Goal: Information Seeking & Learning: Compare options

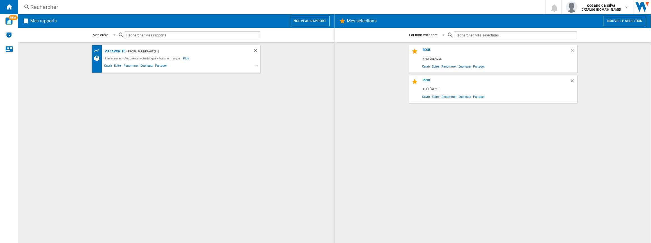
click at [105, 68] on span "Ouvrir" at bounding box center [108, 66] width 10 height 7
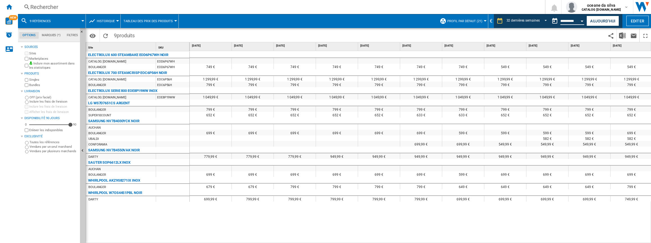
click at [568, 20] on input "**********" at bounding box center [572, 21] width 24 height 5
click at [581, 21] on div "Open calendar" at bounding box center [582, 20] width 3 height 1
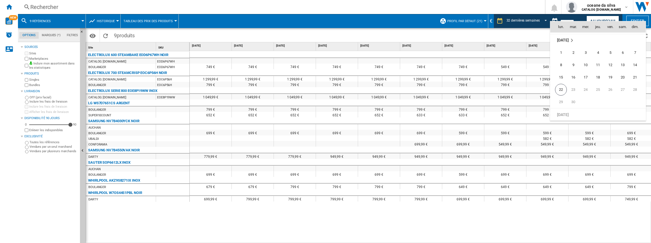
scroll to position [2677, 0]
click at [556, 88] on span "22" at bounding box center [561, 88] width 12 height 12
type input "**********"
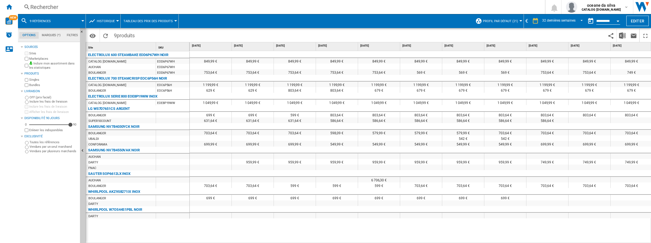
click at [46, 7] on div "Rechercher" at bounding box center [280, 7] width 500 height 8
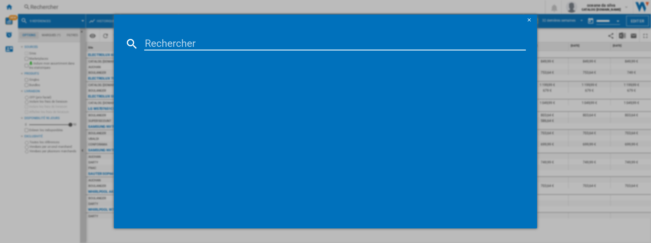
click at [179, 46] on input at bounding box center [335, 43] width 382 height 13
drag, startPoint x: 213, startPoint y: 163, endPoint x: 212, endPoint y: 167, distance: 4.4
click at [212, 167] on div "références (0) Aucun résultat" at bounding box center [328, 135] width 395 height 164
drag, startPoint x: 219, startPoint y: 39, endPoint x: 20, endPoint y: 39, distance: 198.4
click at [20, 39] on div "BI64231EPX références (0) Aucun résultat" at bounding box center [325, 121] width 651 height 243
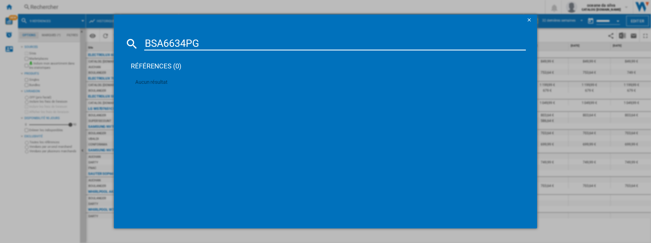
type input "BSA6634PG"
click at [528, 18] on ng-md-icon "getI18NText('BUTTONS.CLOSE_DIALOG')" at bounding box center [529, 20] width 7 height 7
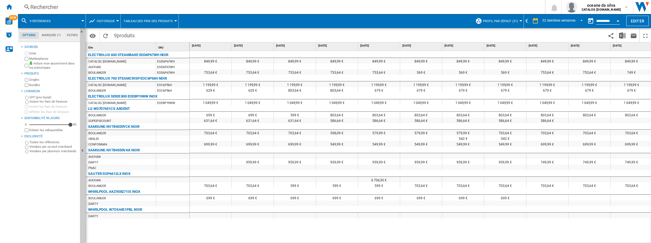
click at [60, 23] on span at bounding box center [71, 21] width 24 height 14
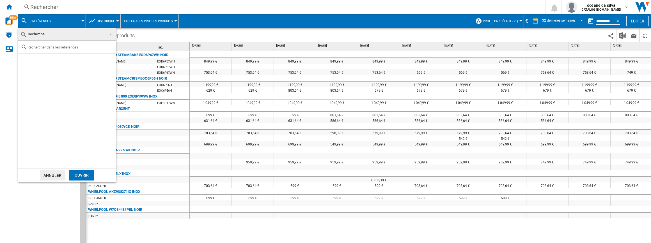
click at [59, 49] on input "text" at bounding box center [70, 47] width 86 height 4
type input "BSA66334PG"
click at [39, 62] on div "HISENSE BSA66334PG NOIR" at bounding box center [76, 61] width 77 height 6
click at [76, 174] on div "Ouvrir" at bounding box center [81, 175] width 25 height 10
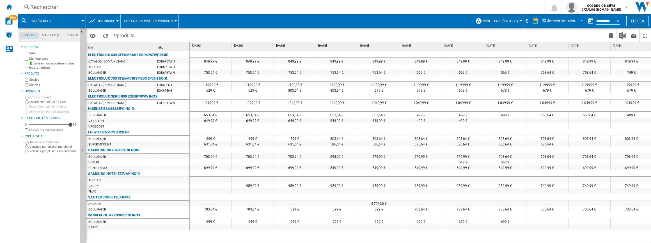
click at [52, 20] on button "9 références" at bounding box center [43, 21] width 27 height 14
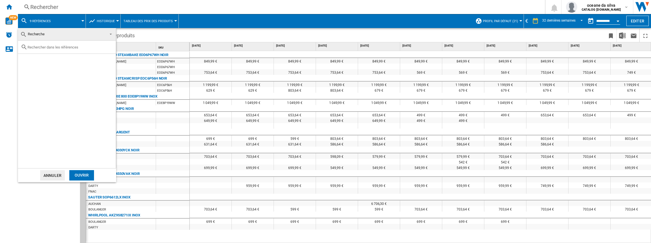
click at [80, 174] on div "Ouvrir" at bounding box center [81, 175] width 25 height 10
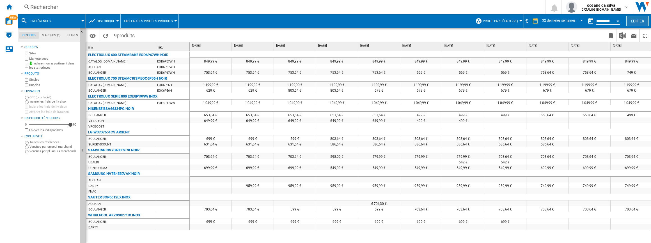
click at [639, 20] on button "Editer" at bounding box center [637, 21] width 22 height 10
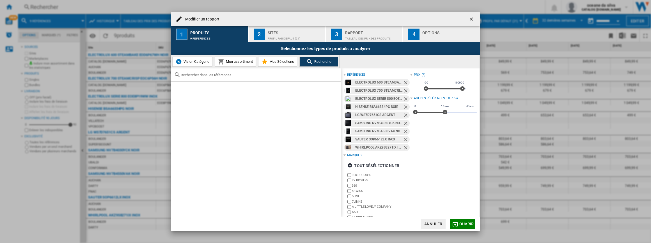
click at [403, 83] on ng-md-icon "Retirer" at bounding box center [406, 83] width 7 height 7
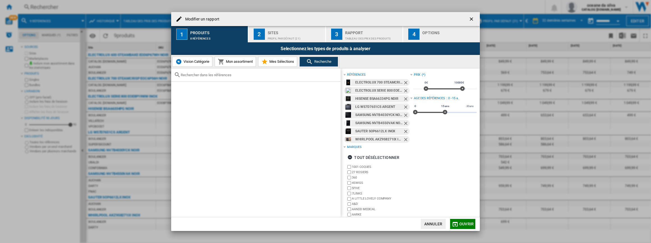
click at [403, 83] on ng-md-icon "Retirer" at bounding box center [406, 83] width 7 height 7
click at [403, 88] on ng-md-icon "Retirer" at bounding box center [406, 91] width 7 height 7
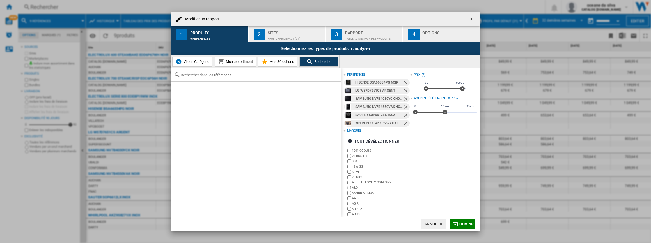
click at [403, 83] on ng-md-icon "Retirer" at bounding box center [406, 83] width 7 height 7
click at [403, 88] on ng-md-icon "Retirer" at bounding box center [406, 91] width 7 height 7
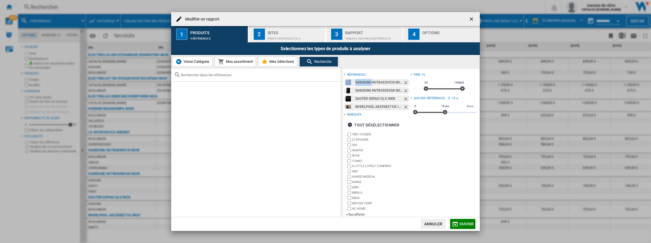
click at [403, 83] on ng-md-icon "Retirer" at bounding box center [406, 83] width 7 height 7
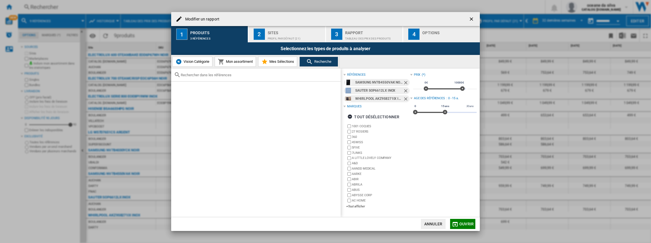
click at [403, 83] on ng-md-icon "Retirer" at bounding box center [406, 83] width 7 height 7
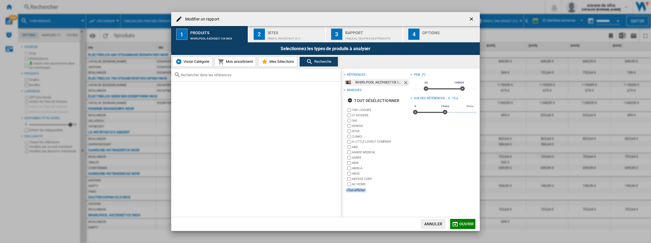
click at [403, 83] on ng-md-icon "Retirer" at bounding box center [406, 83] width 7 height 7
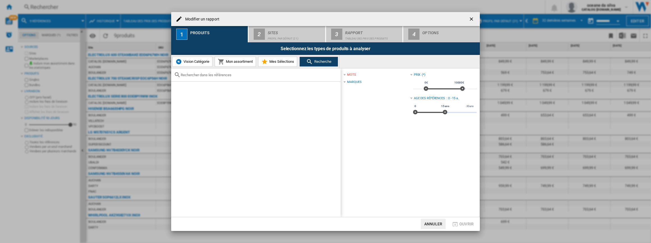
click at [220, 78] on div at bounding box center [255, 74] width 169 height 13
click at [223, 75] on input "text" at bounding box center [259, 75] width 157 height 4
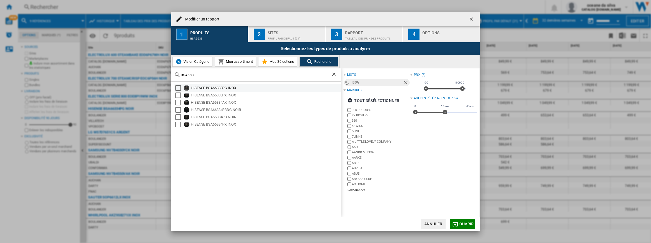
type input "BSA6633"
click at [177, 90] on div "Select" at bounding box center [178, 88] width 6 height 6
click at [180, 95] on div "Select" at bounding box center [178, 96] width 6 height 6
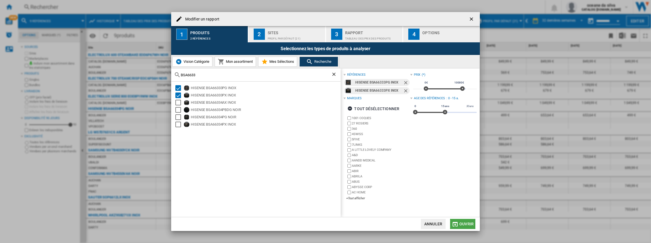
click at [465, 223] on span "Ouvrir" at bounding box center [466, 224] width 14 height 4
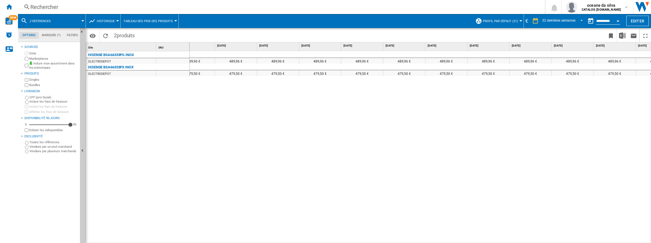
scroll to position [0, 780]
click at [54, 147] on label "Vendues par un seul marchand" at bounding box center [53, 147] width 48 height 4
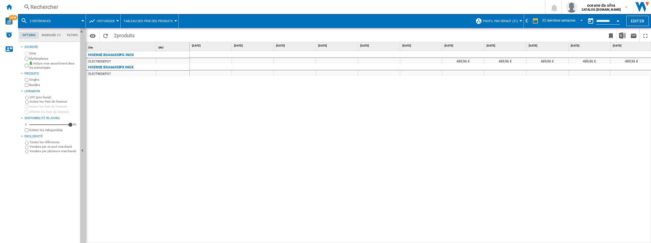
click at [398, 237] on div "489,96 € 489,96 € 489,96 € 489,96 € 489,96 € 489,96 € 489,96 € 489,96 € 489,96 €" at bounding box center [421, 147] width 462 height 193
click at [66, 20] on span at bounding box center [71, 21] width 24 height 14
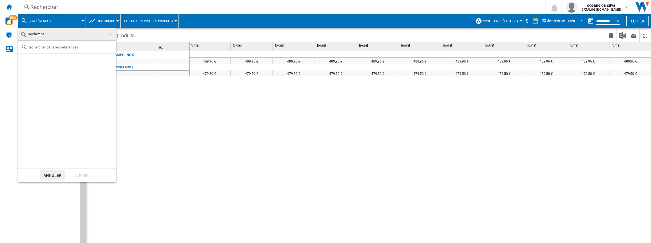
click at [72, 46] on input "text" at bounding box center [70, 47] width 86 height 4
type input "BSA66334"
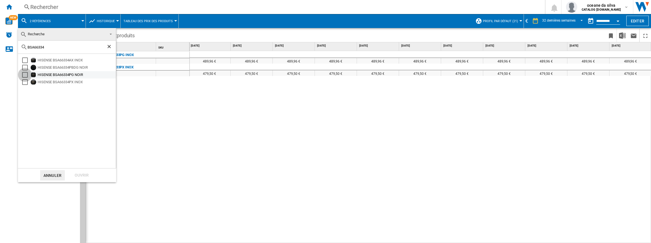
click at [24, 76] on div "Select" at bounding box center [25, 75] width 6 height 6
click at [25, 82] on div "Select" at bounding box center [25, 82] width 6 height 6
click at [89, 173] on div "Ouvrir" at bounding box center [81, 175] width 25 height 10
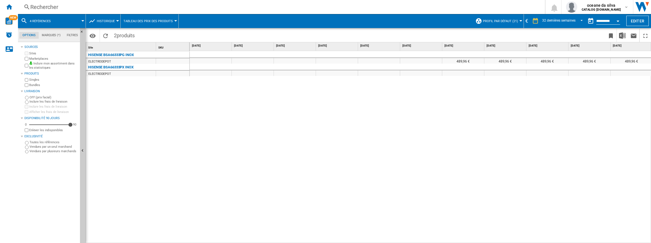
click at [64, 22] on span at bounding box center [71, 21] width 24 height 14
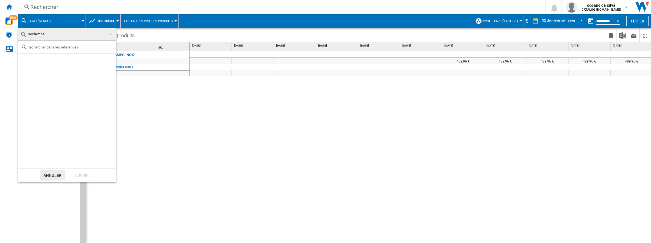
click at [192, 131] on md-backdrop at bounding box center [325, 121] width 651 height 243
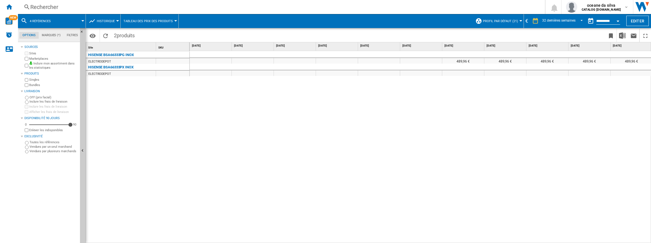
click at [97, 8] on div "Rechercher" at bounding box center [280, 7] width 500 height 8
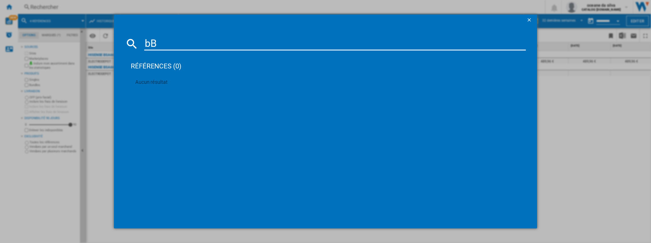
type input "b"
type input "BSA65226PX"
click at [174, 82] on div "HISENSE BSA65226PX INOX" at bounding box center [329, 80] width 376 height 6
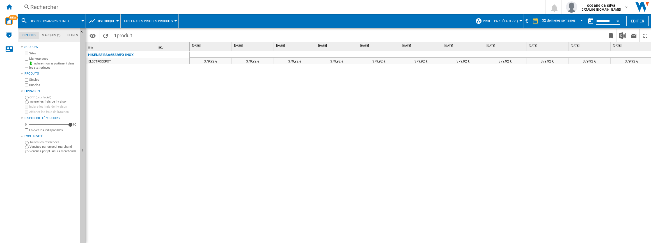
drag, startPoint x: 59, startPoint y: 8, endPoint x: 54, endPoint y: 8, distance: 4.5
click at [54, 8] on div "Rechercher" at bounding box center [280, 7] width 500 height 8
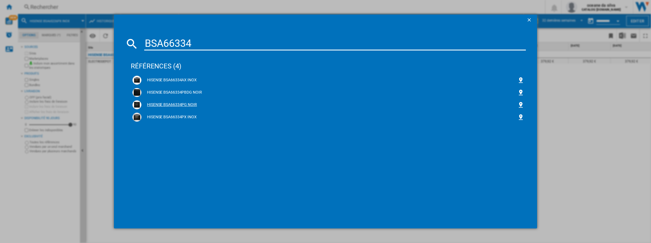
type input "BSA66334"
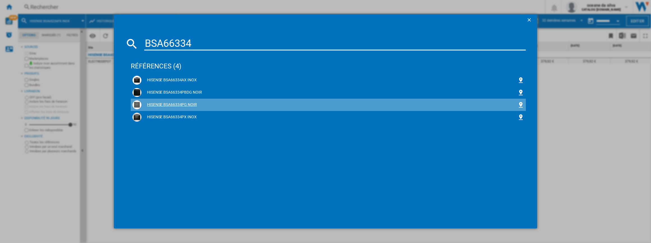
click at [191, 104] on div "HISENSE BSA66334PG NOIR" at bounding box center [329, 105] width 376 height 6
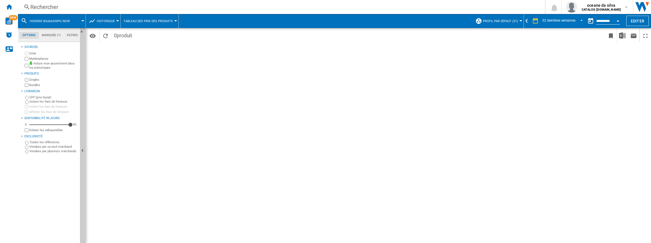
click at [38, 151] on label "Vendues par plusieurs marchands" at bounding box center [53, 151] width 48 height 4
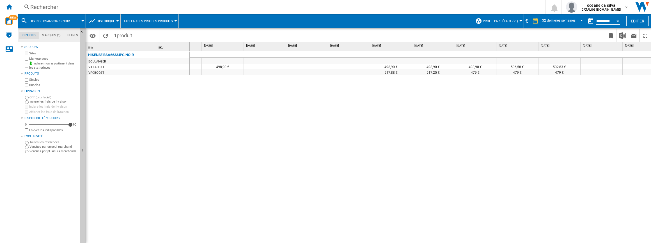
scroll to position [0, 927]
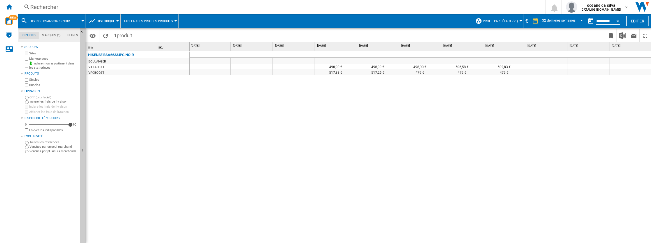
click at [112, 71] on div "VPCBOOST" at bounding box center [121, 73] width 70 height 6
click at [69, 20] on button "HISENSE BSA66334PG NOIR" at bounding box center [53, 21] width 46 height 14
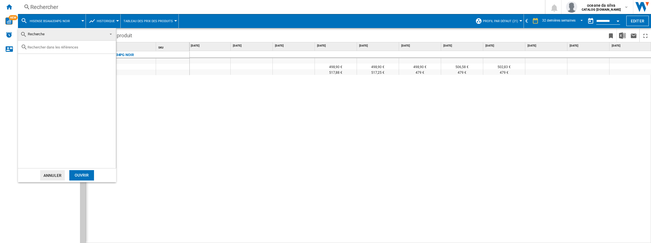
click at [54, 52] on div at bounding box center [67, 47] width 98 height 13
click at [55, 47] on input "text" at bounding box center [70, 47] width 86 height 4
type input "BSA66334"
click at [31, 84] on div "HISENSE BSA66334PX INOX" at bounding box center [68, 82] width 95 height 7
click at [24, 84] on div "Select" at bounding box center [25, 82] width 6 height 6
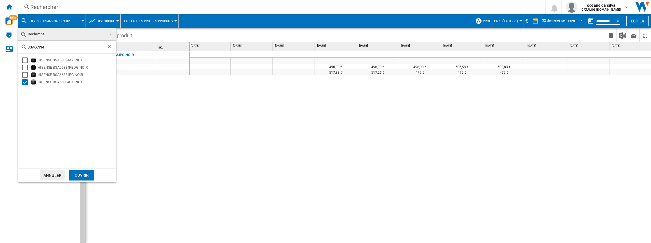
click at [92, 174] on div "Ouvrir" at bounding box center [81, 175] width 25 height 10
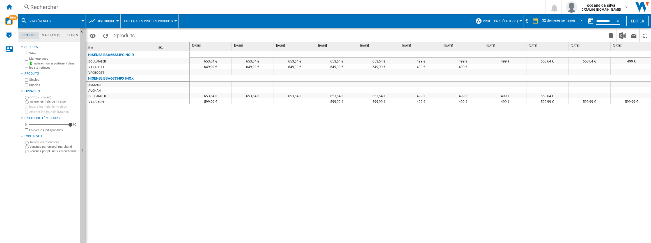
drag, startPoint x: 289, startPoint y: 240, endPoint x: 220, endPoint y: 240, distance: 69.0
click at [216, 243] on div "653,64 € 653,64 € 653,64 € 653,64 € 653,64 € 499 € 499 € 499 € 653,64 € 653,64 …" at bounding box center [421, 147] width 462 height 193
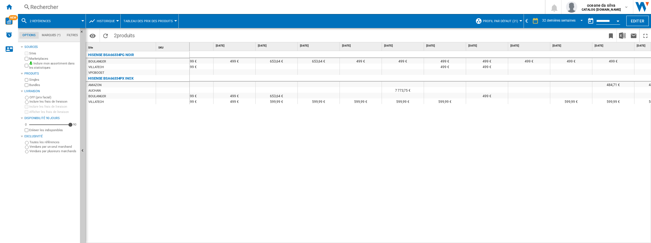
scroll to position [0, 303]
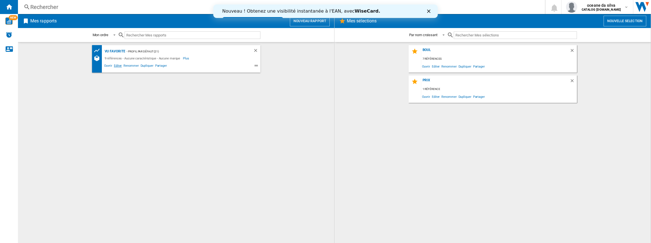
click at [118, 65] on span "Editer" at bounding box center [118, 66] width 10 height 7
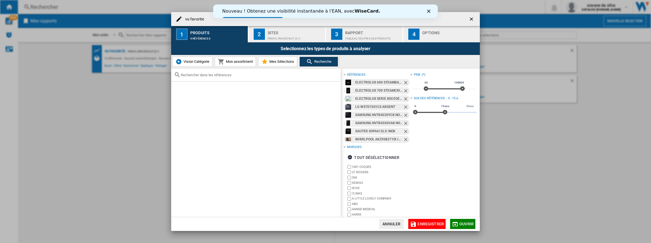
click at [405, 82] on ng-md-icon "Retirer" at bounding box center [406, 83] width 7 height 7
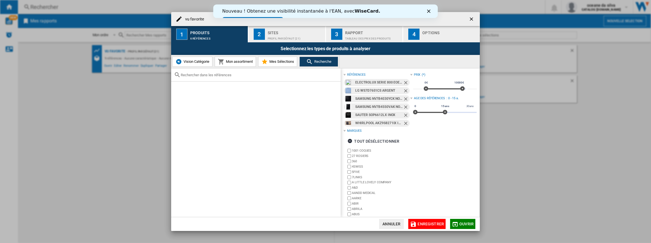
click at [405, 82] on ng-md-icon "Retirer" at bounding box center [406, 83] width 7 height 7
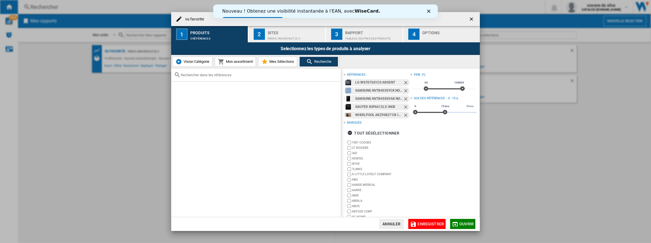
click at [405, 82] on ng-md-icon "Retirer" at bounding box center [406, 83] width 7 height 7
click at [405, 88] on ng-md-icon "Retirer" at bounding box center [406, 91] width 7 height 7
click at [405, 82] on ng-md-icon "Retirer" at bounding box center [406, 83] width 7 height 7
click at [405, 88] on ng-md-icon "Retirer" at bounding box center [406, 91] width 7 height 7
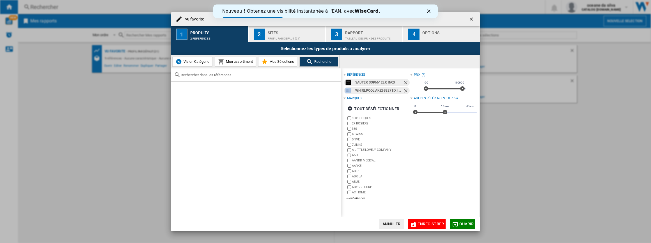
click at [405, 88] on ng-md-icon "Retirer" at bounding box center [406, 91] width 7 height 7
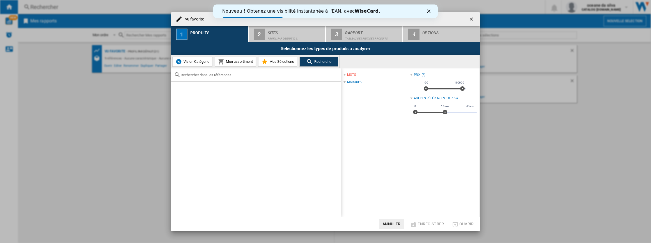
click at [231, 74] on input "text" at bounding box center [259, 75] width 157 height 4
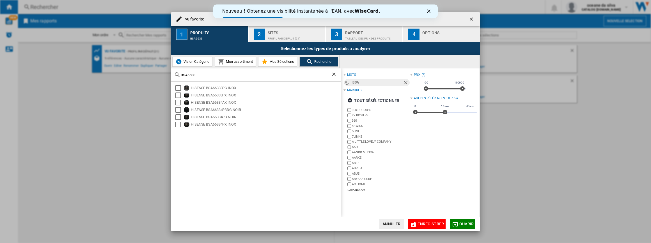
type input "BSA6633"
click at [471, 20] on ng-md-icon "getI18NText('BUTTONS.CLOSE_DIALOG')" at bounding box center [472, 19] width 7 height 7
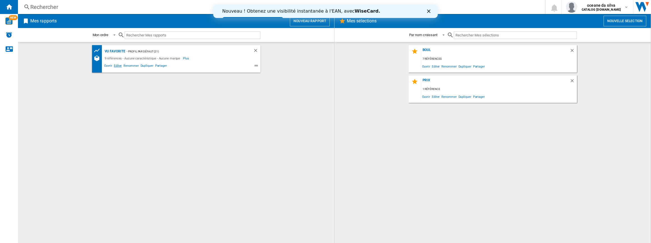
click at [117, 64] on span "Editer" at bounding box center [118, 66] width 10 height 7
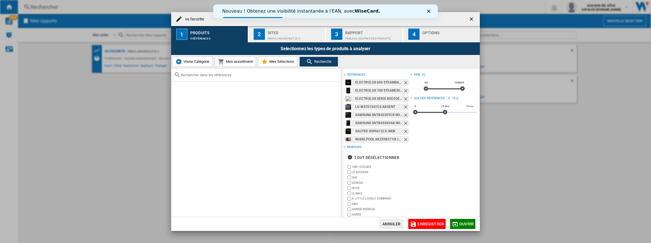
click at [403, 82] on ng-md-icon "Retirer" at bounding box center [406, 83] width 7 height 7
click at [473, 18] on ng-md-icon "getI18NText('BUTTONS.CLOSE_DIALOG')" at bounding box center [472, 19] width 7 height 7
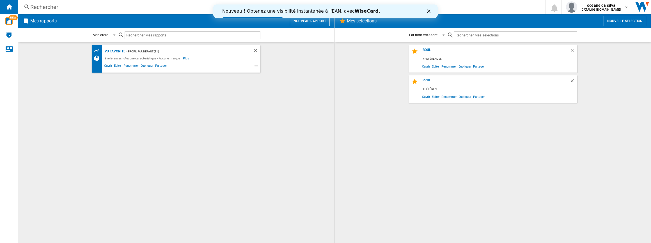
click at [314, 25] on button "Nouveau rapport" at bounding box center [310, 21] width 40 height 11
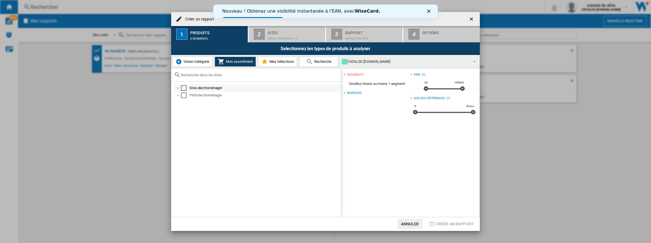
click at [182, 89] on div "Select" at bounding box center [184, 88] width 6 height 6
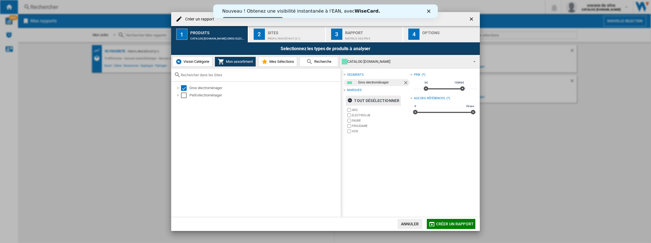
click at [349, 100] on ng-md-icon "button" at bounding box center [350, 101] width 7 height 7
click at [318, 61] on span "Recherche" at bounding box center [322, 61] width 19 height 4
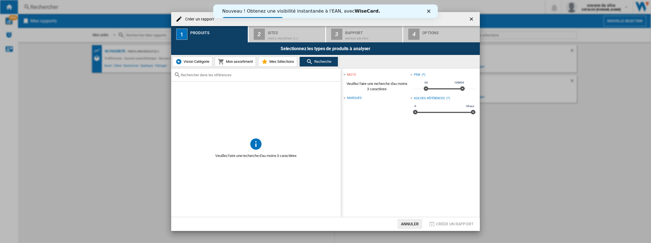
click at [250, 76] on input "text" at bounding box center [259, 75] width 157 height 4
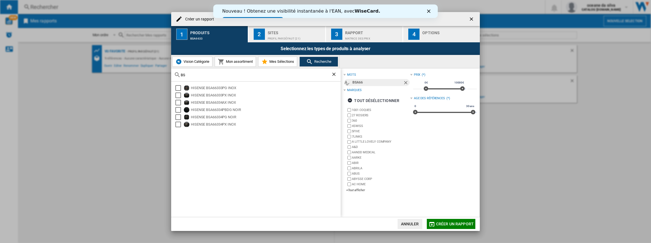
type input "B"
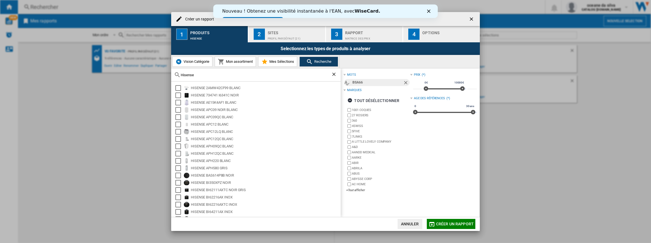
type input "Hisense"
drag, startPoint x: 202, startPoint y: 72, endPoint x: 177, endPoint y: 73, distance: 24.7
click at [177, 73] on div "Hisense" at bounding box center [255, 74] width 169 height 13
drag, startPoint x: 198, startPoint y: 75, endPoint x: 132, endPoint y: 74, distance: 66.8
click at [132, 74] on div "Créer un rapport 1 Produits Hisense 2 Sites Profil par défaut (21) 3 Rapport Ma…" at bounding box center [325, 121] width 651 height 243
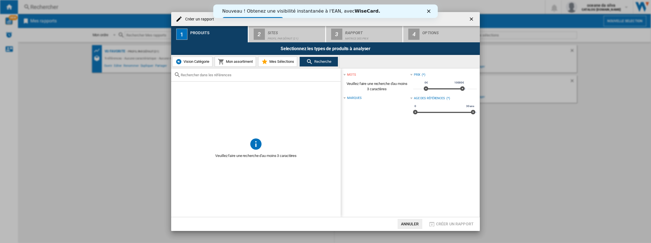
click at [224, 72] on div at bounding box center [255, 74] width 169 height 13
click at [226, 77] on div at bounding box center [255, 74] width 169 height 13
click at [200, 22] on div "Créer un rapport" at bounding box center [325, 19] width 309 height 14
click at [254, 75] on input "text" at bounding box center [259, 75] width 157 height 4
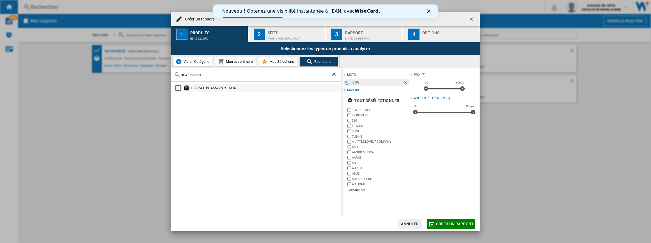
type input "BSA65226PX"
click at [208, 87] on div "HISENSE BSA65226PX INOX" at bounding box center [265, 88] width 149 height 6
click at [448, 223] on span "Créer un rapport" at bounding box center [455, 224] width 38 height 4
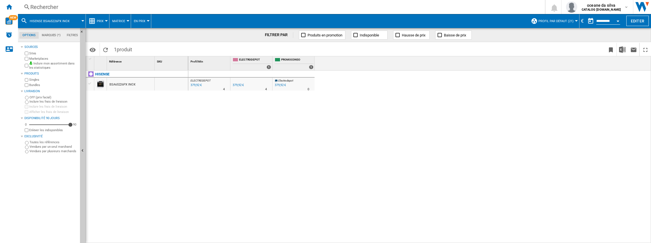
click at [51, 147] on label "Vendues par un seul marchand" at bounding box center [53, 147] width 48 height 4
click at [567, 22] on span "Profil par défaut (21)" at bounding box center [555, 21] width 35 height 4
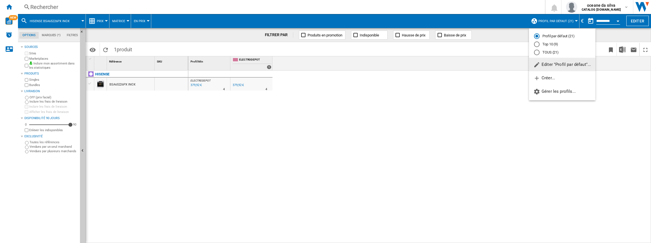
drag, startPoint x: 567, startPoint y: 22, endPoint x: 574, endPoint y: 22, distance: 6.2
click at [567, 22] on md-backdrop at bounding box center [325, 121] width 651 height 243
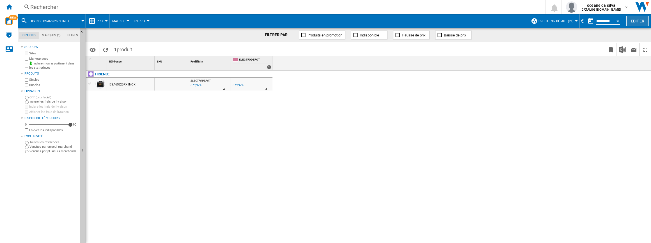
click at [637, 20] on button "Editer" at bounding box center [637, 21] width 22 height 10
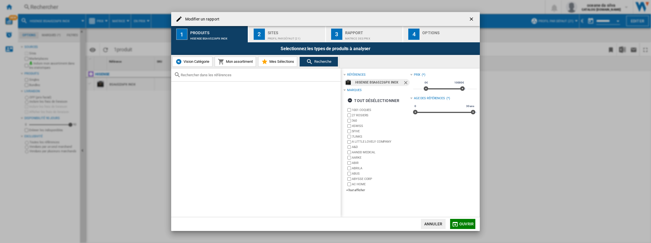
click at [262, 77] on input "Modifier un ..." at bounding box center [259, 75] width 157 height 4
type input "b"
type input "BI64213EPX"
click at [232, 88] on div "HISENSE BI64213EPX INOX" at bounding box center [265, 88] width 149 height 6
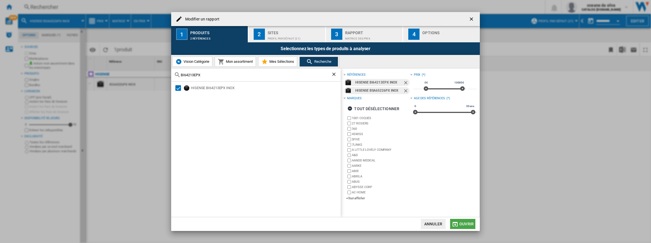
click at [462, 226] on span "Ouvrir" at bounding box center [466, 224] width 14 height 4
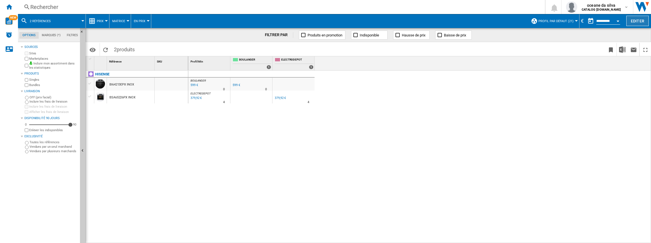
click at [646, 19] on button "Editer" at bounding box center [637, 21] width 22 height 10
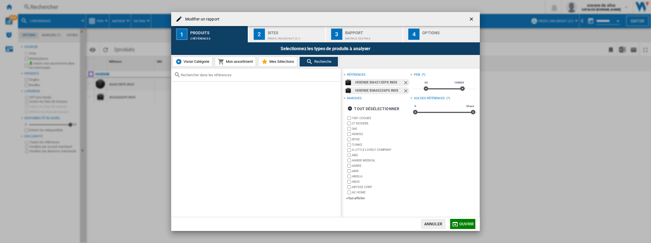
click at [217, 77] on div "Modifier un ..." at bounding box center [255, 74] width 169 height 13
click at [242, 76] on input "Modifier un ..." at bounding box center [259, 75] width 157 height 4
type input "bsa66334"
click at [181, 102] on md-checkbox "Select" at bounding box center [179, 103] width 8 height 6
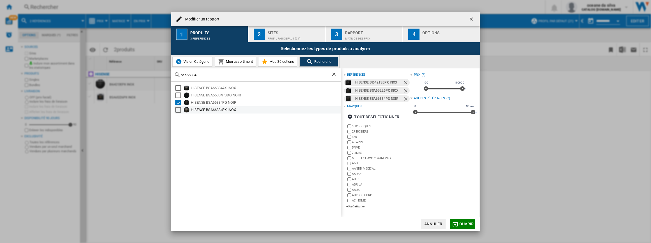
click at [182, 111] on md-checkbox "Select" at bounding box center [179, 110] width 8 height 6
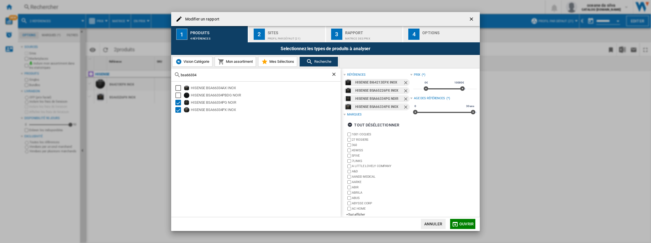
click at [465, 226] on button "Ouvrir" at bounding box center [462, 224] width 25 height 10
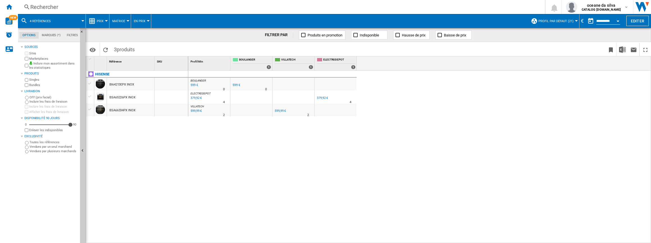
click at [336, 174] on div "BOULANGER : FR BOULANGER -1.0 % 599 € % N/A 0 BOULANGER : FR BOULANGER FR BOULA…" at bounding box center [419, 157] width 463 height 173
click at [115, 21] on span "Matrice" at bounding box center [118, 21] width 13 height 4
click at [105, 21] on md-backdrop at bounding box center [325, 121] width 651 height 243
click at [105, 21] on button "Prix" at bounding box center [102, 21] width 10 height 14
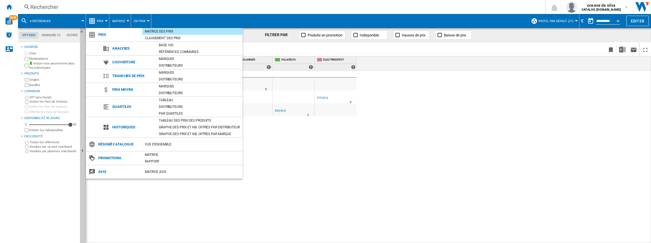
click at [561, 73] on md-backdrop at bounding box center [325, 121] width 651 height 243
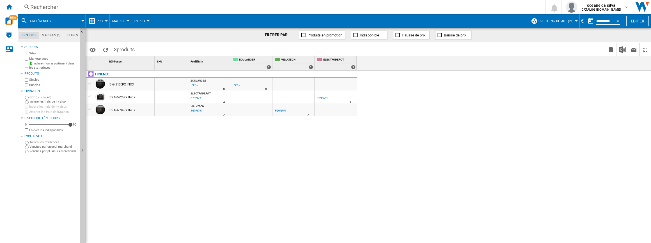
click at [432, 134] on div "BOULANGER : FR BOULANGER -1.0 % 599 € % N/A 0 BOULANGER : FR BOULANGER FR BOULA…" at bounding box center [419, 157] width 463 height 173
click at [45, 24] on button "4 références" at bounding box center [43, 21] width 27 height 14
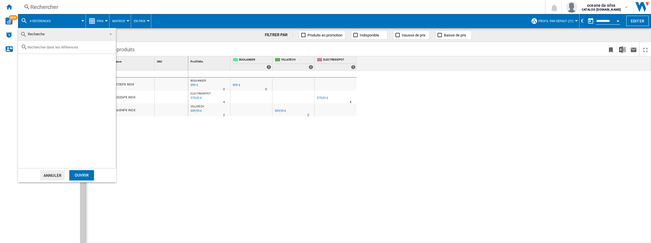
click at [47, 47] on input "text" at bounding box center [70, 47] width 86 height 4
type input "bsa66333"
click at [58, 69] on div "HISENSE BSA66333PX INOX" at bounding box center [76, 68] width 77 height 6
click at [84, 173] on div "Ouvrir" at bounding box center [81, 175] width 25 height 10
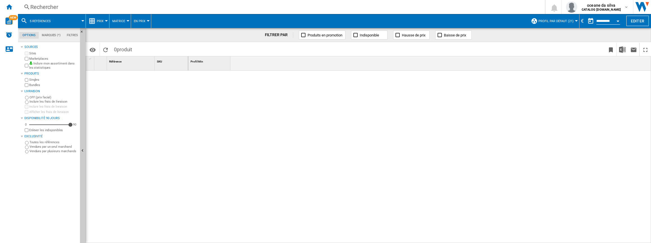
click at [39, 145] on label "Vendues par un seul marchand" at bounding box center [53, 147] width 48 height 4
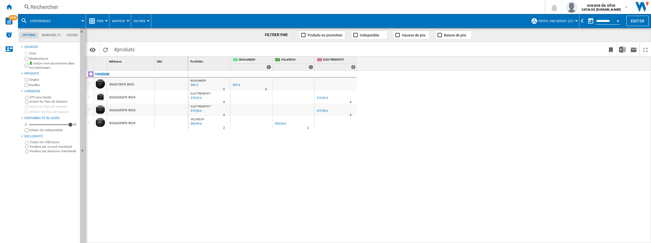
click at [561, 24] on button "Profil par défaut (21)" at bounding box center [557, 21] width 38 height 14
click at [538, 52] on div "TOUS (21)" at bounding box center [537, 53] width 6 height 6
click at [261, 63] on div "BOULANGER" at bounding box center [252, 60] width 38 height 7
drag, startPoint x: 271, startPoint y: 63, endPoint x: 310, endPoint y: 63, distance: 38.7
click at [630, 22] on button "Editer" at bounding box center [637, 21] width 22 height 10
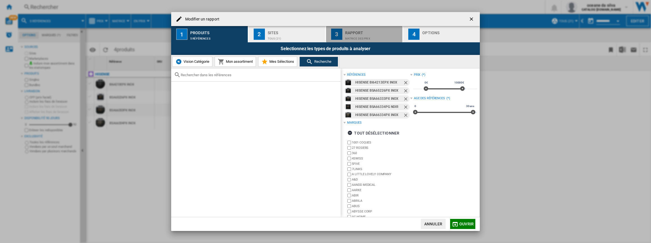
click at [371, 38] on div "Matrice des prix" at bounding box center [372, 37] width 55 height 6
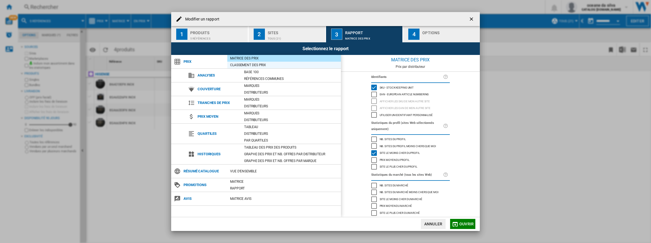
click at [262, 66] on div "Classement des prix" at bounding box center [284, 65] width 114 height 6
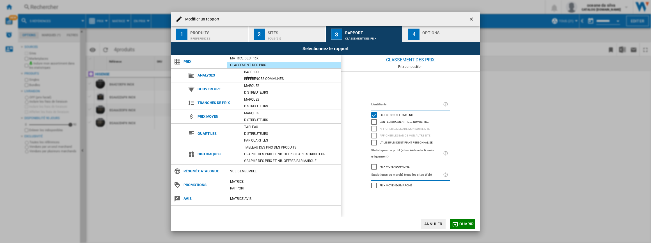
click at [462, 224] on span "Ouvrir" at bounding box center [466, 224] width 14 height 4
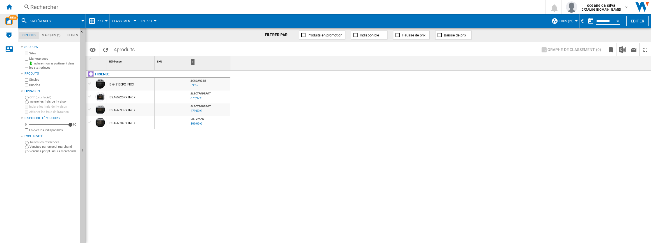
click at [6, 21] on img "WiseCard" at bounding box center [8, 20] width 7 height 7
click at [2, 4] on div "Accueil" at bounding box center [9, 7] width 18 height 14
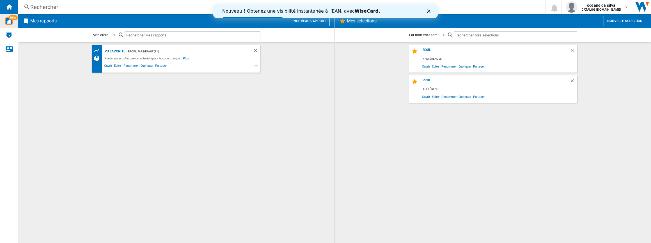
click at [117, 66] on span "Editer" at bounding box center [118, 66] width 10 height 7
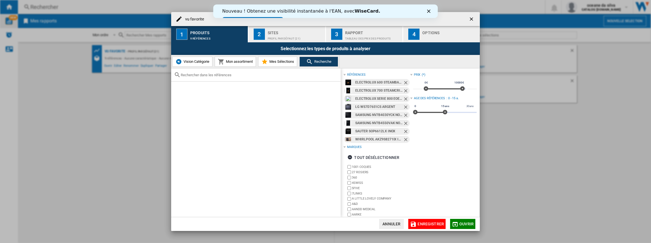
click at [404, 83] on ng-md-icon "Retirer" at bounding box center [406, 83] width 7 height 7
click at [404, 88] on ng-md-icon "Retirer" at bounding box center [406, 91] width 7 height 7
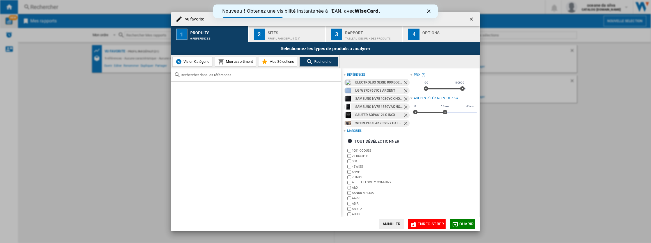
click at [404, 83] on ng-md-icon "Retirer" at bounding box center [406, 83] width 7 height 7
click at [404, 88] on ng-md-icon "Retirer" at bounding box center [406, 91] width 7 height 7
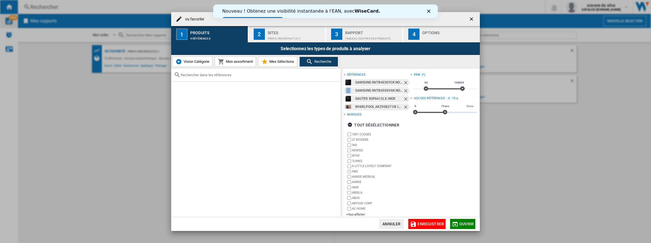
click at [404, 83] on ng-md-icon "Retirer" at bounding box center [406, 83] width 7 height 7
click at [404, 88] on ng-md-icon "Retirer" at bounding box center [406, 91] width 7 height 7
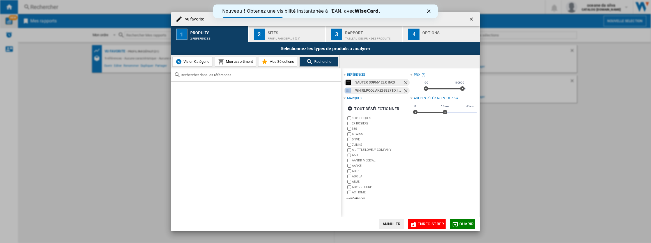
click at [404, 83] on ng-md-icon "Retirer" at bounding box center [406, 83] width 7 height 7
click at [404, 88] on ng-md-icon "Retirer" at bounding box center [406, 91] width 7 height 7
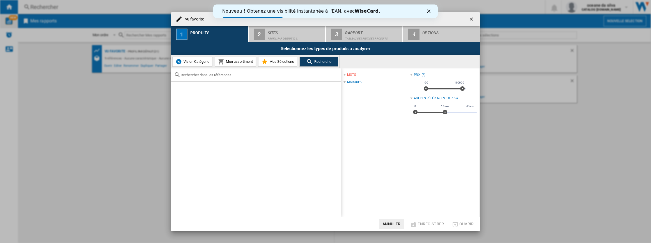
click at [404, 83] on span "vu favorite ..." at bounding box center [386, 82] width 49 height 4
click at [404, 84] on span "vu favorite ..." at bounding box center [386, 82] width 49 height 4
click at [239, 76] on input "vu favorite ..." at bounding box center [259, 75] width 157 height 4
paste input "BSA65226PX"
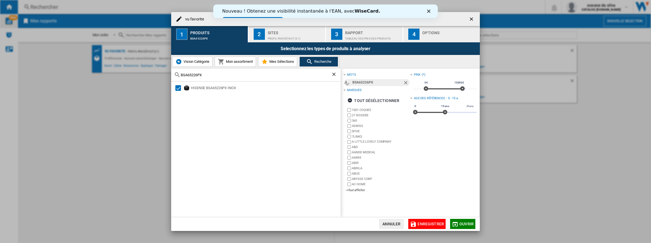
type input "BSA65226PX"
click at [466, 224] on span "Ouvrir" at bounding box center [466, 224] width 14 height 4
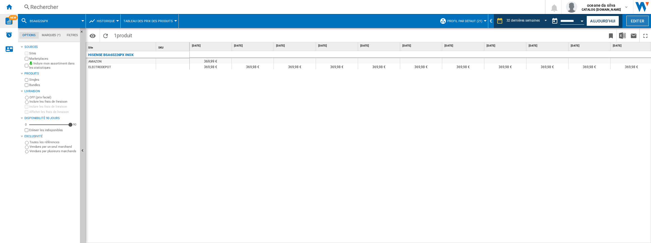
click at [647, 20] on button "Editer" at bounding box center [637, 21] width 22 height 10
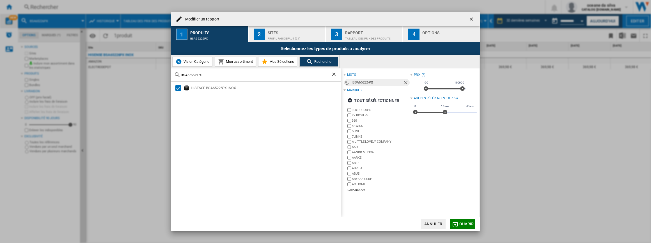
click at [218, 76] on input "BSA65226PX" at bounding box center [256, 75] width 150 height 4
drag, startPoint x: 215, startPoint y: 74, endPoint x: 111, endPoint y: 72, distance: 104.1
click at [111, 72] on div "Modifier un rapport 1 Produits BSA65226PX 2 Sites Profil par défaut (21) 3 Rapp…" at bounding box center [325, 121] width 651 height 243
paste input "6333"
type input "BSA66333PX"
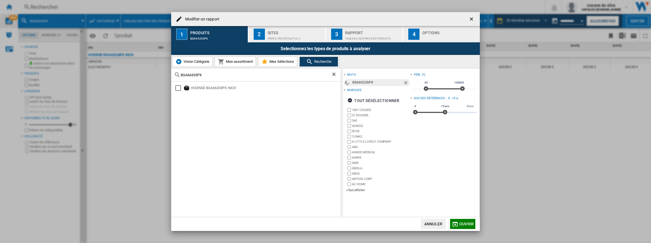
click at [176, 84] on div "HISENSE BSA66333PX INOX" at bounding box center [255, 149] width 169 height 135
click at [176, 90] on div "Select" at bounding box center [178, 88] width 6 height 6
click at [317, 59] on span "Recherche" at bounding box center [322, 61] width 19 height 4
click at [469, 225] on span "Ouvrir" at bounding box center [466, 224] width 14 height 4
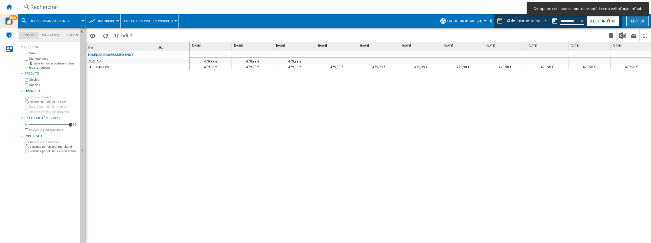
click at [639, 22] on button "Editer" at bounding box center [637, 21] width 22 height 10
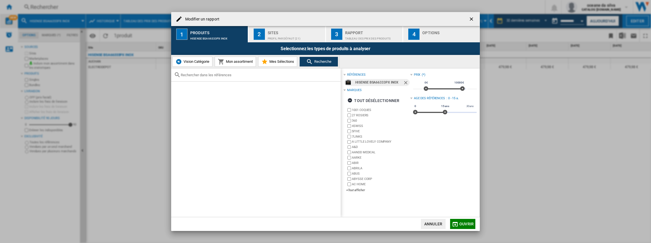
drag, startPoint x: 230, startPoint y: 79, endPoint x: 236, endPoint y: 77, distance: 6.4
click at [230, 79] on div "Modifier un ..." at bounding box center [255, 74] width 169 height 13
click at [237, 76] on input "Modifier un ..." at bounding box center [259, 75] width 157 height 4
paste input "BSA66333PX"
type input "BSA66333PX"
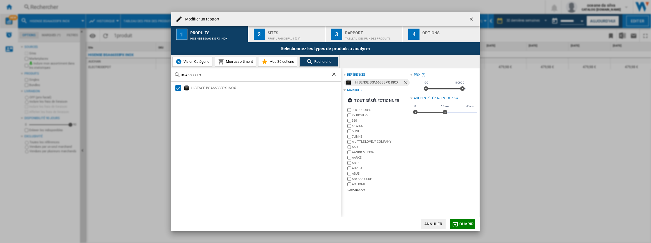
click at [269, 110] on div "HISENSE BSA66333PX INOX" at bounding box center [255, 149] width 169 height 135
click at [234, 58] on button "Mon assortiment" at bounding box center [235, 62] width 41 height 10
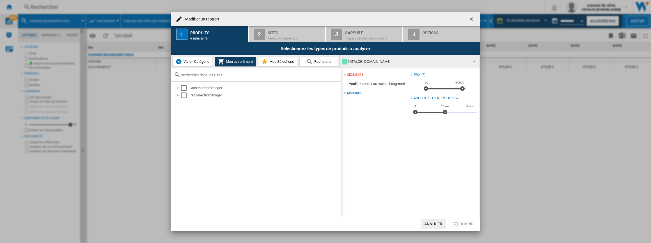
click at [323, 62] on span "Recherche" at bounding box center [322, 61] width 19 height 4
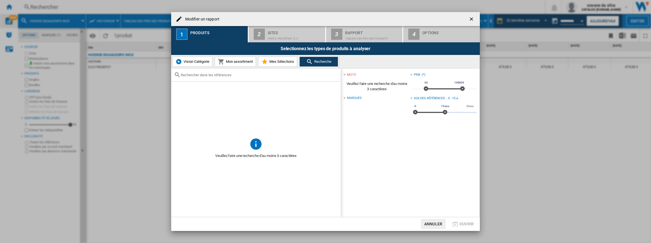
click at [278, 63] on span "Mes Sélections" at bounding box center [281, 61] width 26 height 4
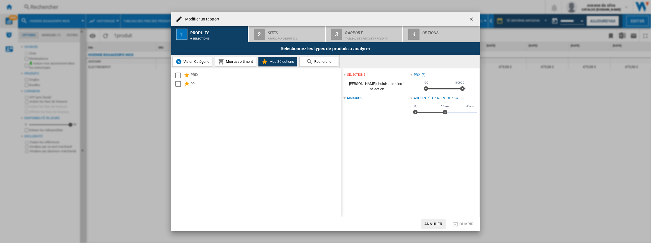
click at [320, 63] on span "Recherche" at bounding box center [322, 61] width 19 height 4
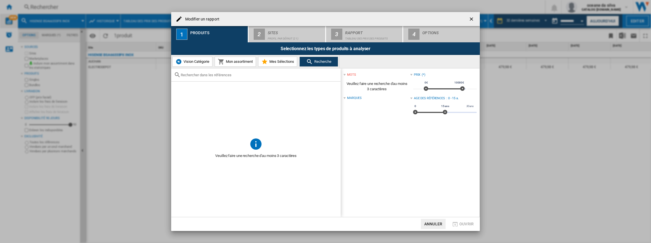
click at [250, 76] on input "Modifier un ..." at bounding box center [259, 75] width 157 height 4
paste input "BSA66333PX"
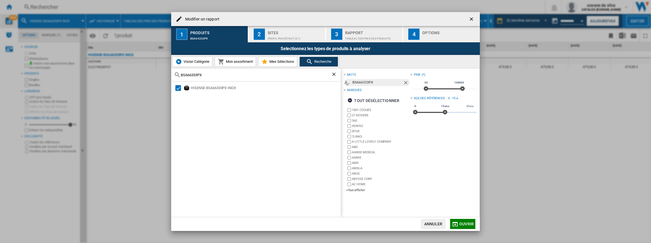
type input "BSA66333PX"
click at [464, 226] on span "Ouvrir" at bounding box center [466, 224] width 14 height 4
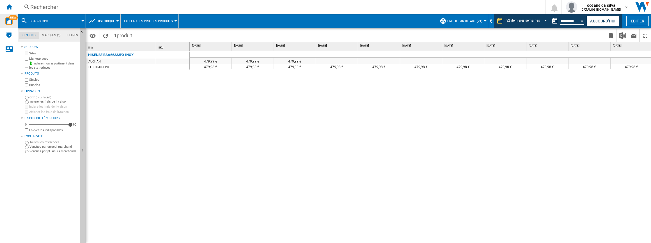
click at [39, 18] on button "BSA66333PX" at bounding box center [42, 21] width 24 height 14
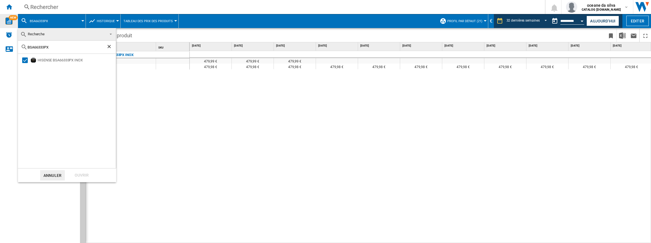
click at [63, 50] on div "BSA66333PX" at bounding box center [67, 47] width 98 height 13
click at [64, 46] on input "BSA66333PX" at bounding box center [66, 47] width 79 height 4
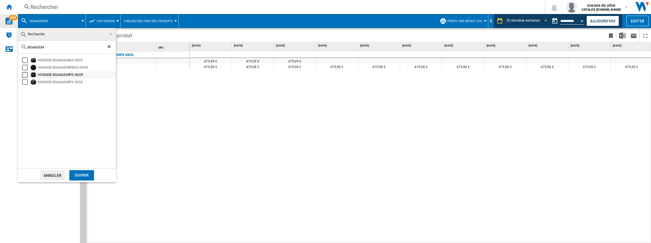
type input "BSA66334"
click at [61, 74] on div "HISENSE BSA66334PG NOIR" at bounding box center [76, 75] width 77 height 6
click at [26, 81] on div "Select" at bounding box center [25, 82] width 6 height 6
click at [85, 173] on div "Ouvrir" at bounding box center [81, 175] width 25 height 10
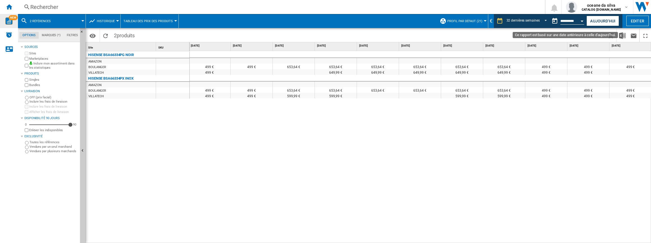
click at [578, 19] on button "Open calendar" at bounding box center [582, 20] width 10 height 10
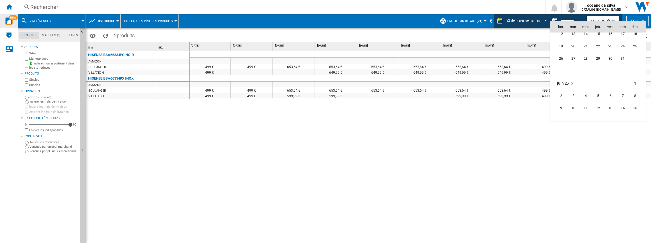
scroll to position [2460, 0]
click at [563, 95] on span "30" at bounding box center [560, 94] width 11 height 11
type input "**********"
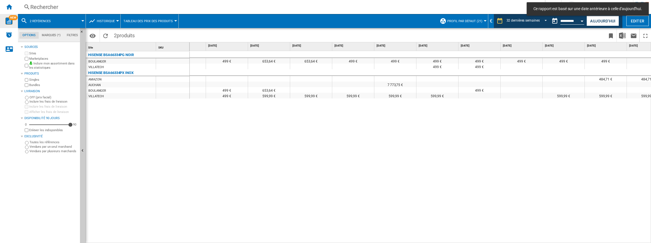
scroll to position [0, 851]
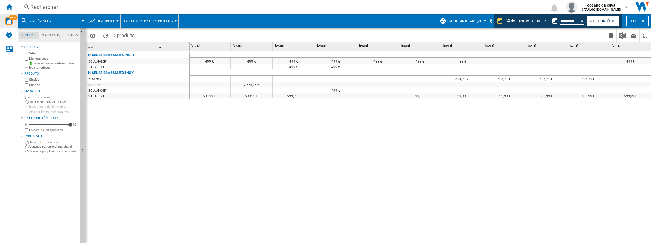
click at [581, 23] on button "Open calendar" at bounding box center [582, 20] width 10 height 10
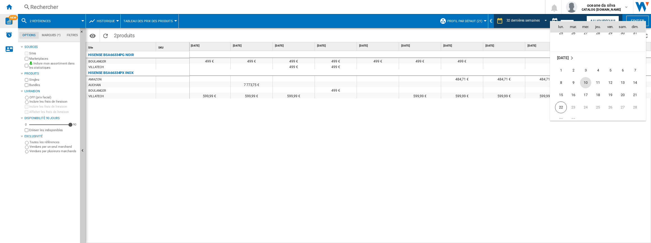
scroll to position [2677, 0]
click at [560, 89] on span "22" at bounding box center [561, 88] width 12 height 12
type input "**********"
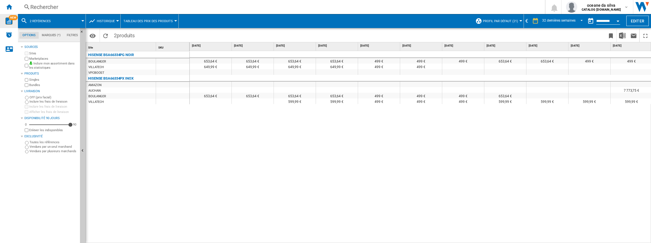
drag, startPoint x: 342, startPoint y: 240, endPoint x: 531, endPoint y: 237, distance: 188.3
click at [531, 237] on div "653,64 € 653,64 € 653,64 € 653,64 € 499 € 499 € 499 € 653,64 € 653,64 € 499 € 4…" at bounding box center [421, 147] width 462 height 193
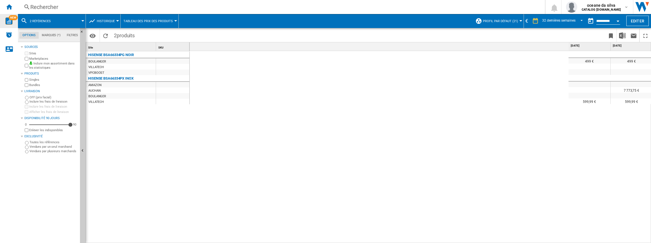
scroll to position [0, 576]
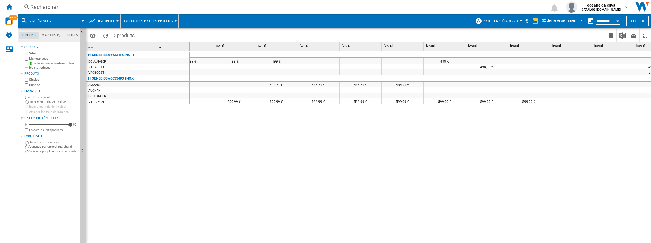
scroll to position [0, 622]
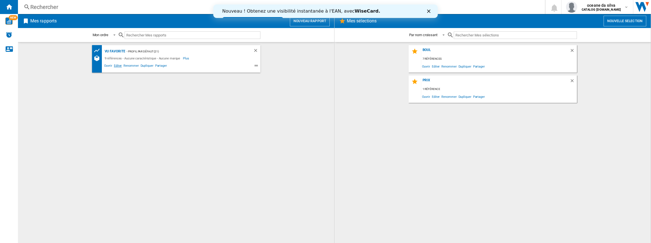
click at [118, 65] on span "Editer" at bounding box center [118, 66] width 10 height 7
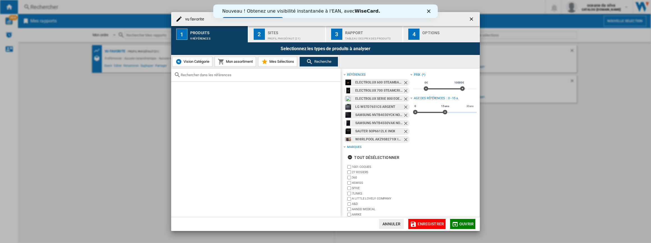
click at [245, 76] on input "text" at bounding box center [259, 75] width 157 height 4
type input "bi64213epx"
click at [224, 88] on div "HISENSE BI64213EPX INOX" at bounding box center [265, 88] width 149 height 6
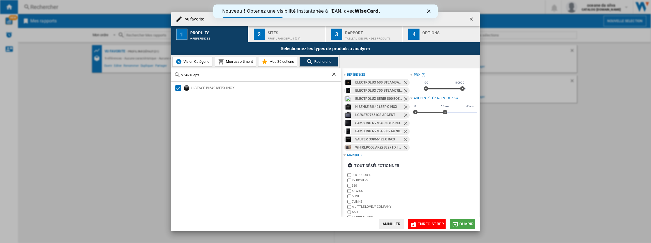
click at [474, 227] on button "Ouvrir" at bounding box center [462, 224] width 25 height 10
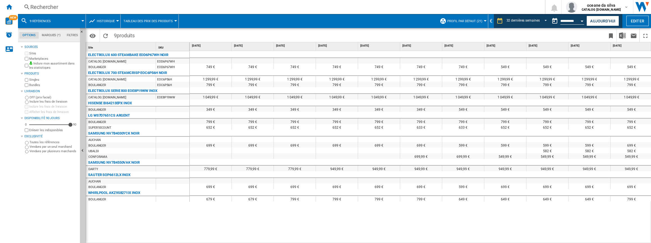
click at [46, 22] on span "9 références" at bounding box center [40, 21] width 21 height 4
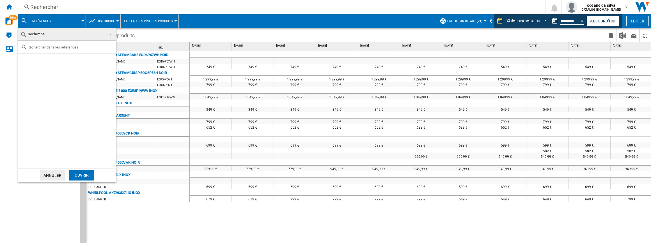
click at [43, 47] on input "text" at bounding box center [70, 47] width 86 height 4
click at [641, 22] on md-backdrop at bounding box center [325, 121] width 651 height 243
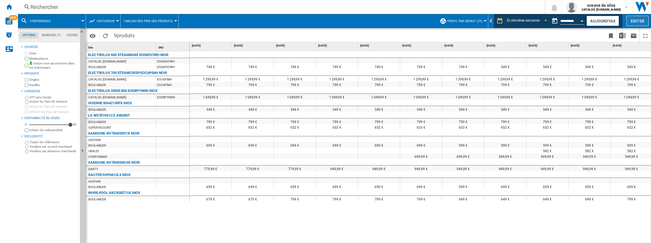
click at [641, 22] on button "Editer" at bounding box center [637, 21] width 22 height 10
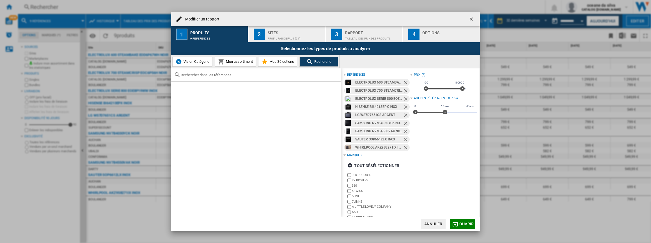
click at [407, 82] on ng-md-icon "Retirer" at bounding box center [406, 83] width 7 height 7
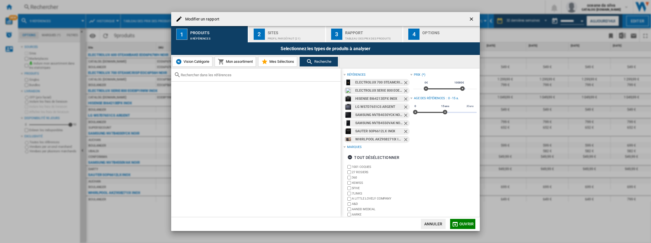
click at [407, 82] on ng-md-icon "Retirer" at bounding box center [406, 83] width 7 height 7
click at [405, 83] on ng-md-icon "Retirer" at bounding box center [406, 83] width 7 height 7
click at [403, 88] on ng-md-icon "Retirer" at bounding box center [406, 91] width 7 height 7
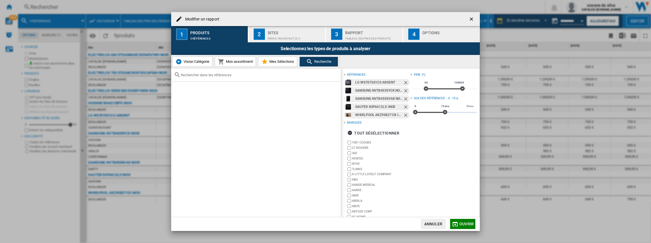
click at [403, 83] on ng-md-icon "Retirer" at bounding box center [406, 83] width 7 height 7
click at [403, 88] on ng-md-icon "Retirer" at bounding box center [406, 91] width 7 height 7
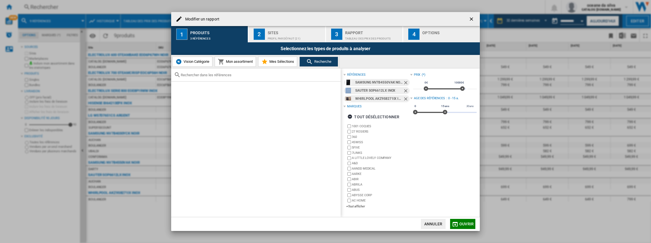
click at [403, 83] on ng-md-icon "Retirer" at bounding box center [406, 83] width 7 height 7
click at [403, 88] on ng-md-icon "Retirer" at bounding box center [406, 91] width 7 height 7
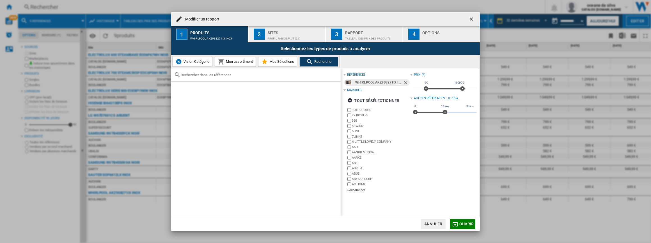
click at [403, 83] on ng-md-icon "Retirer" at bounding box center [406, 83] width 7 height 7
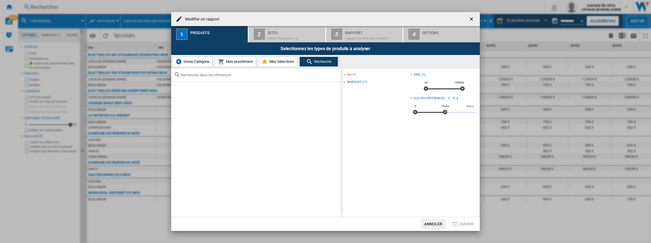
click at [401, 83] on span "Modifier un ..." at bounding box center [387, 82] width 43 height 4
click at [237, 72] on div "Modifier un ..." at bounding box center [255, 74] width 169 height 13
click at [238, 80] on div "Modifier un ..." at bounding box center [255, 74] width 169 height 13
click at [237, 76] on input "Modifier un ..." at bounding box center [259, 75] width 157 height 4
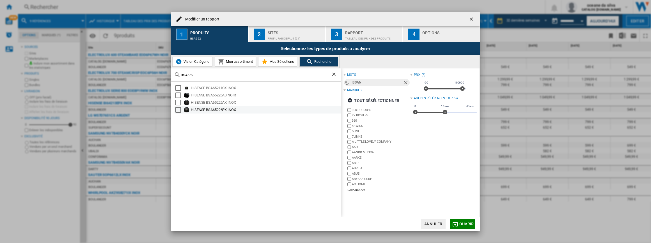
type input "BSA652"
click at [202, 109] on div "HISENSE BSA65226PX INOX" at bounding box center [265, 110] width 149 height 6
click at [468, 225] on span "Ouvrir" at bounding box center [466, 224] width 14 height 4
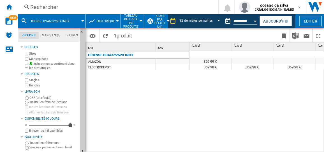
click at [66, 23] on span "HISENSE BSA65226PX INOX" at bounding box center [50, 21] width 40 height 4
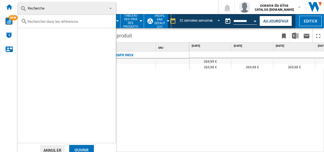
click at [74, 23] on div at bounding box center [67, 21] width 98 height 13
click at [41, 22] on input "text" at bounding box center [70, 21] width 86 height 4
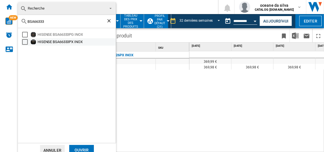
type input "BSA66333"
click at [63, 44] on div "HISENSE BSA66333PX INOX" at bounding box center [76, 42] width 77 height 6
click at [79, 150] on div "Ouvrir" at bounding box center [81, 150] width 25 height 10
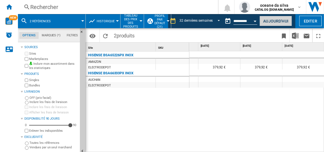
click at [285, 22] on button "Aujourd'hui" at bounding box center [276, 21] width 33 height 10
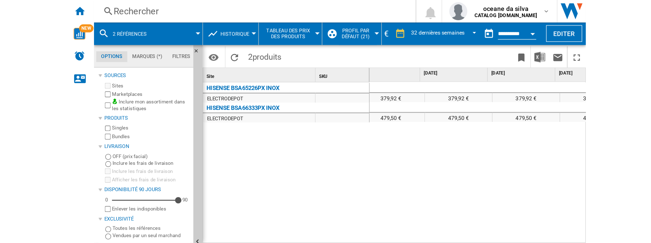
scroll to position [0, 927]
